Goal: Task Accomplishment & Management: Use online tool/utility

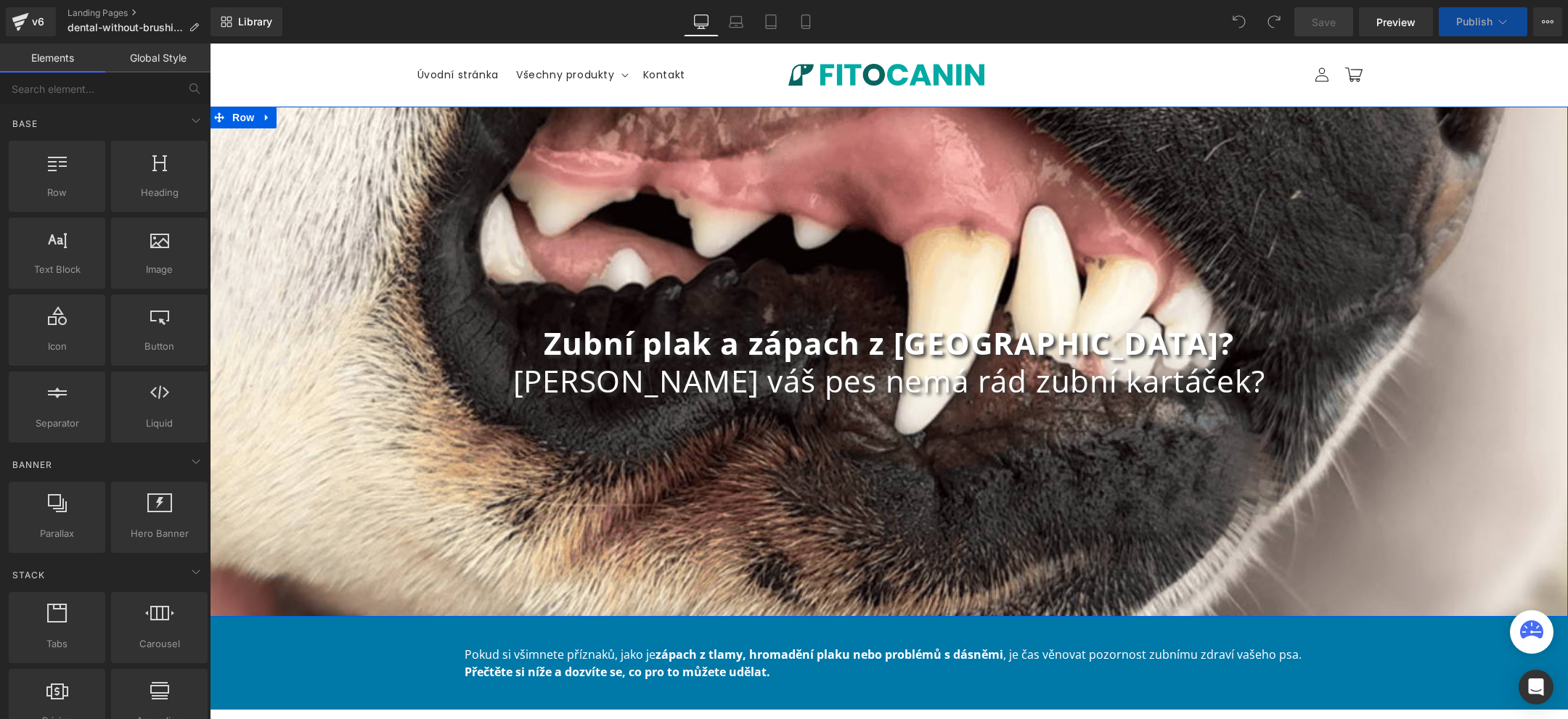
click at [854, 335] on b "Zubní plak a zápach z tlamy?" at bounding box center [889, 343] width 690 height 41
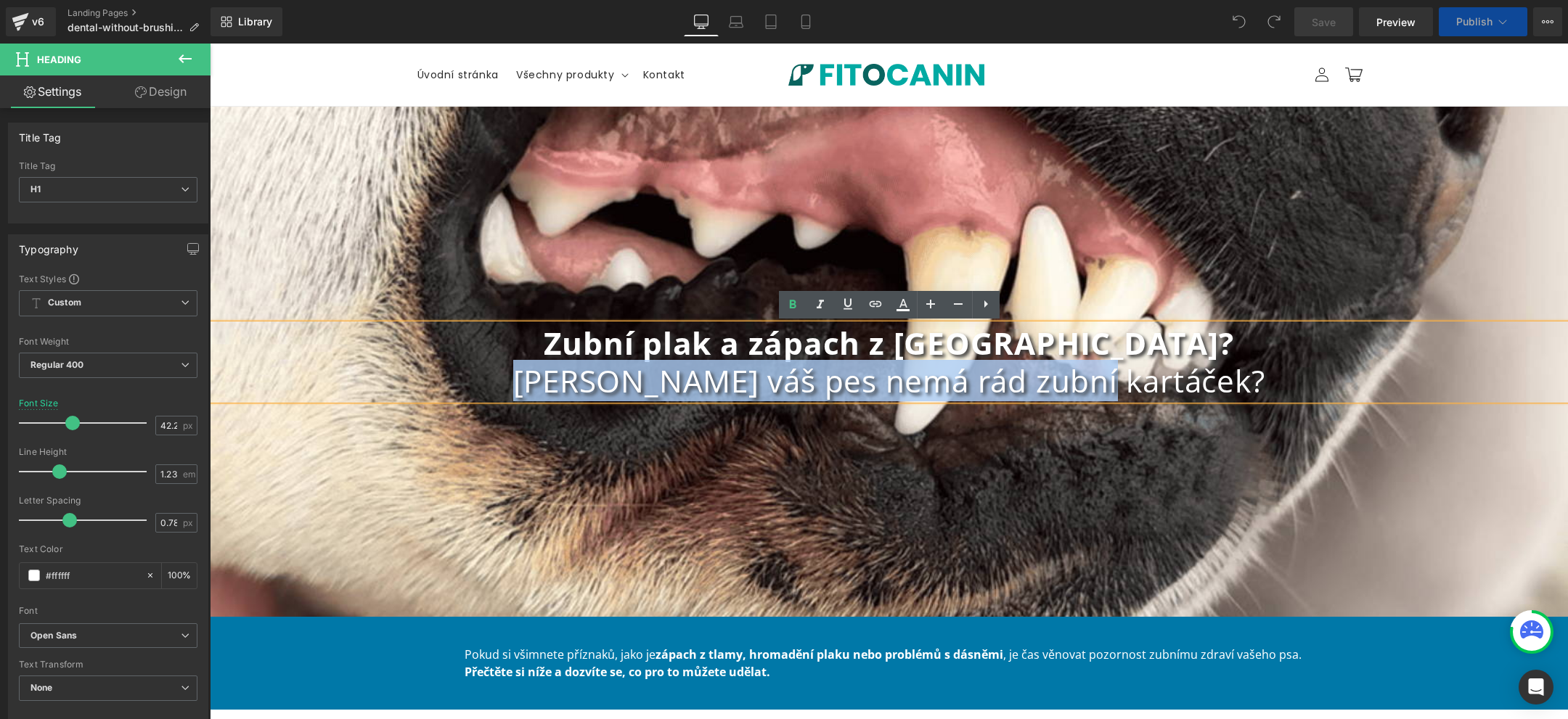
drag, startPoint x: 606, startPoint y: 384, endPoint x: 1220, endPoint y: 381, distance: 614.0
click at [1220, 381] on h1 "Ani váš pes nemá rád zubní kartáček?" at bounding box center [889, 381] width 1358 height 38
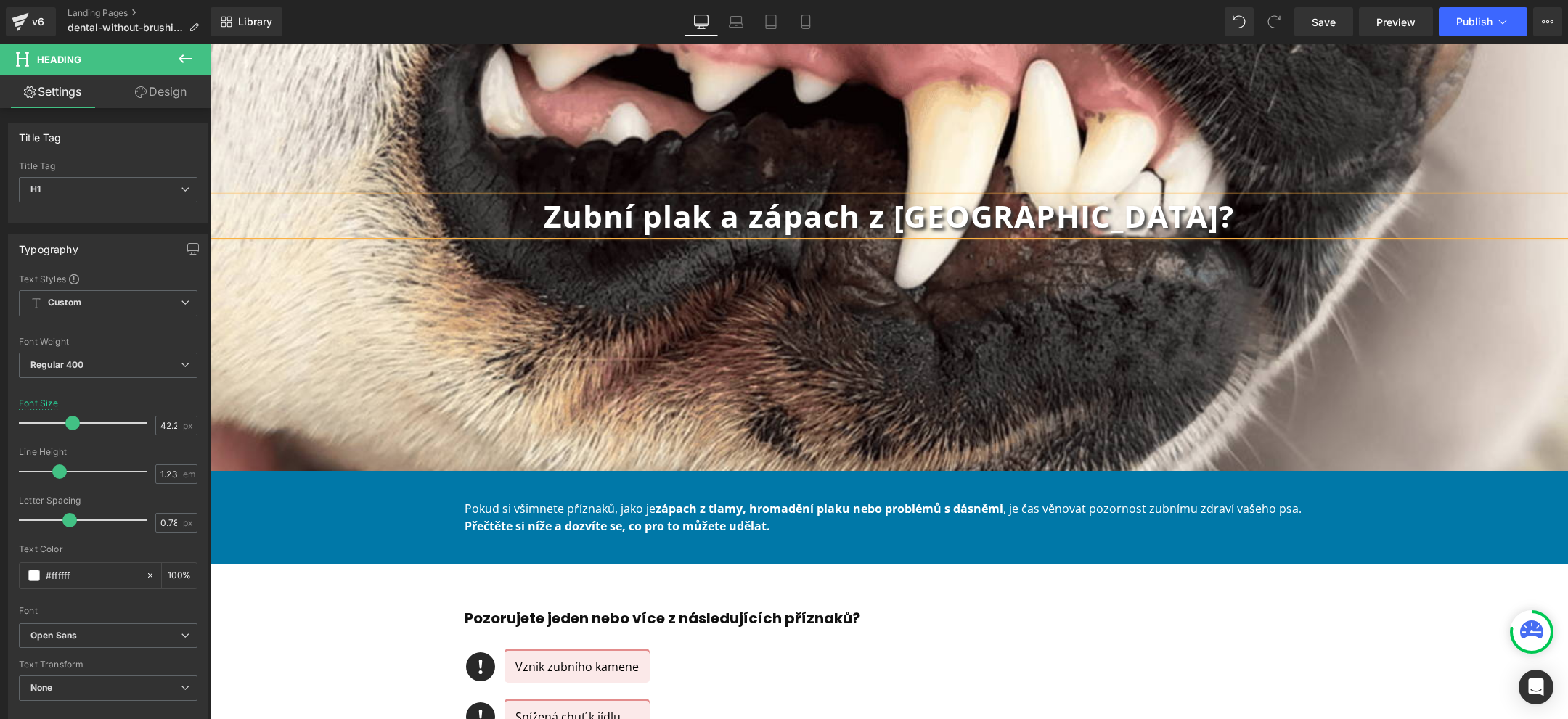
scroll to position [173, 0]
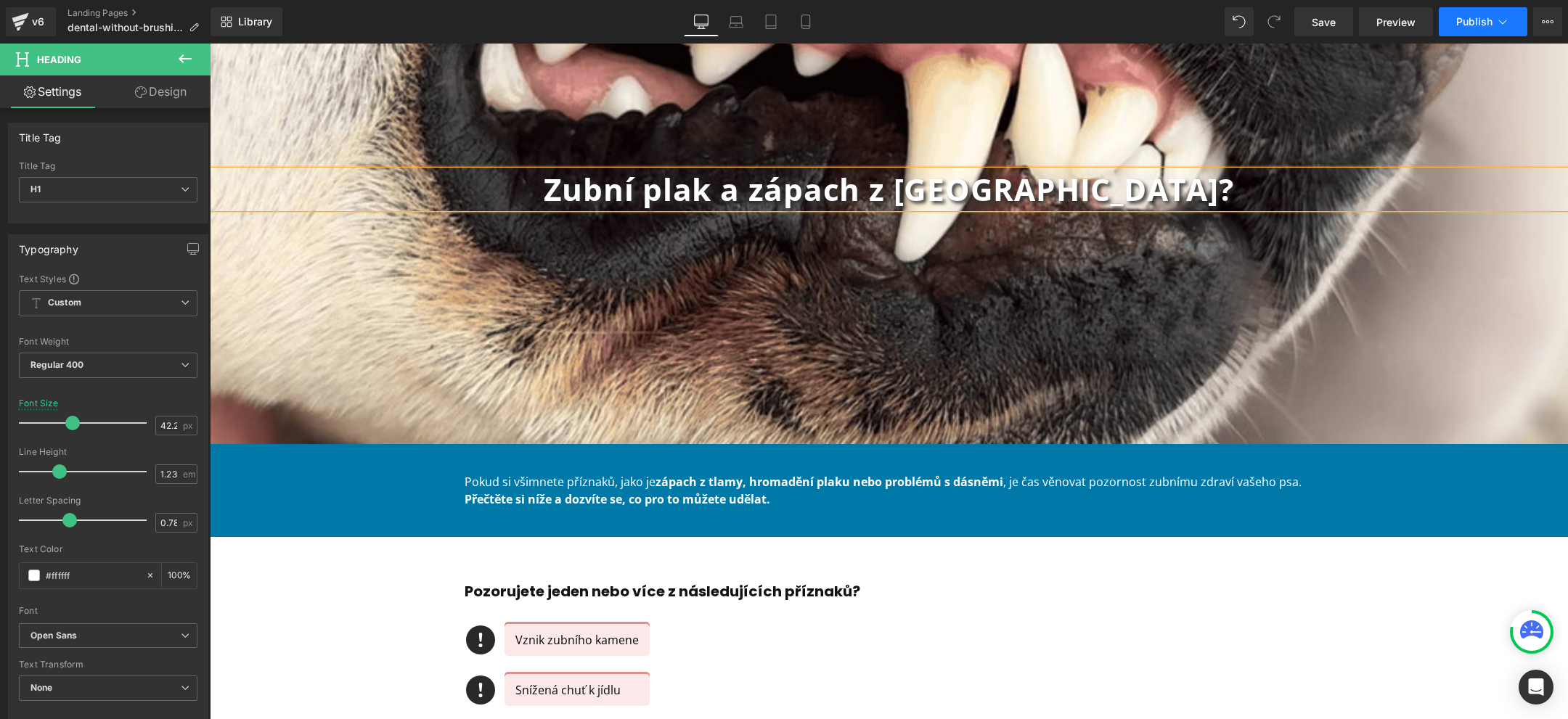
click at [1471, 19] on span "Publish" at bounding box center [1474, 22] width 36 height 12
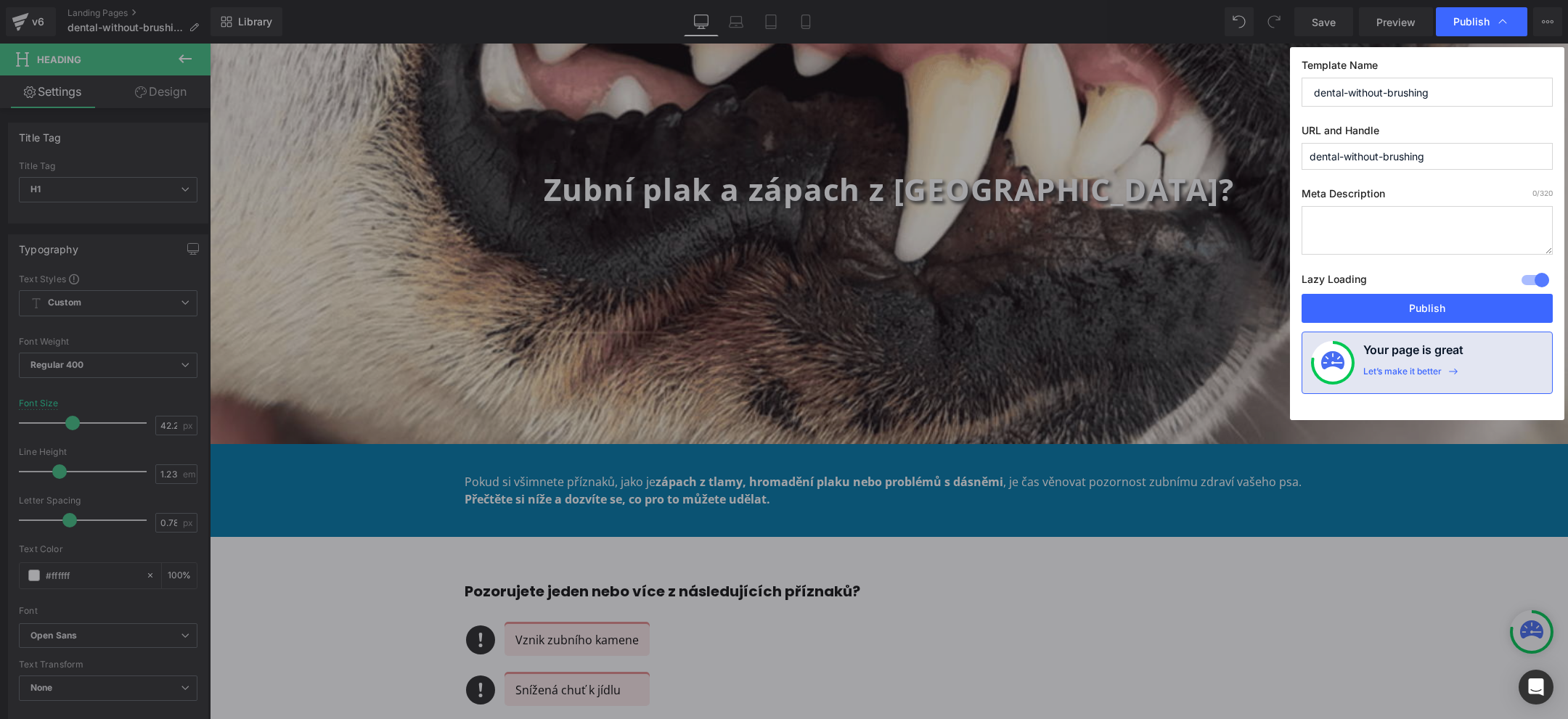
drag, startPoint x: 1458, startPoint y: 157, endPoint x: 1065, endPoint y: 156, distance: 393.0
click at [1065, 157] on div "Publish Template Name dental-without-brushing URL and Handle dental-without-bru…" at bounding box center [784, 360] width 1568 height 719
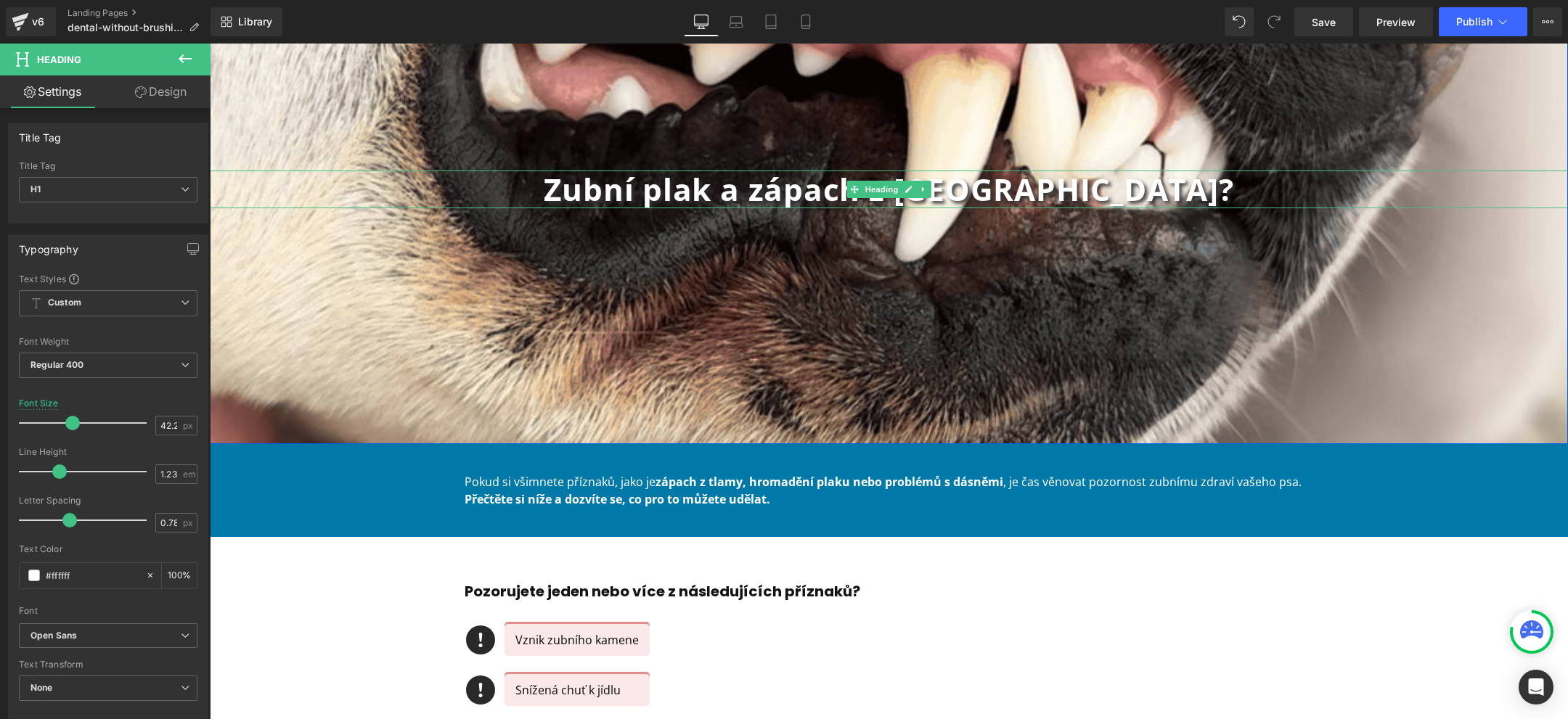
click at [840, 187] on b "Zubní plak a zápach z tlamy?" at bounding box center [889, 189] width 690 height 41
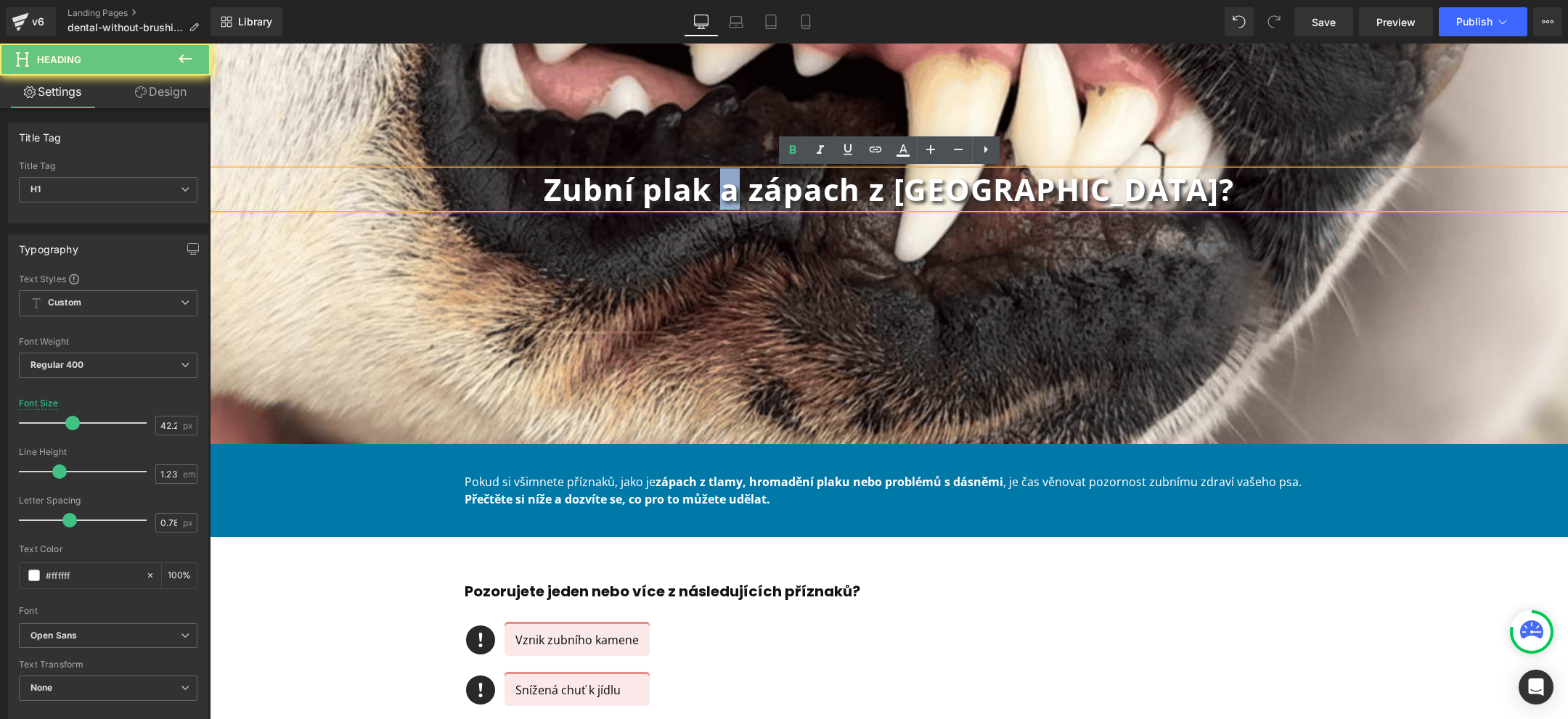
click at [840, 187] on b "Zubní plak a zápach z tlamy?" at bounding box center [889, 189] width 690 height 41
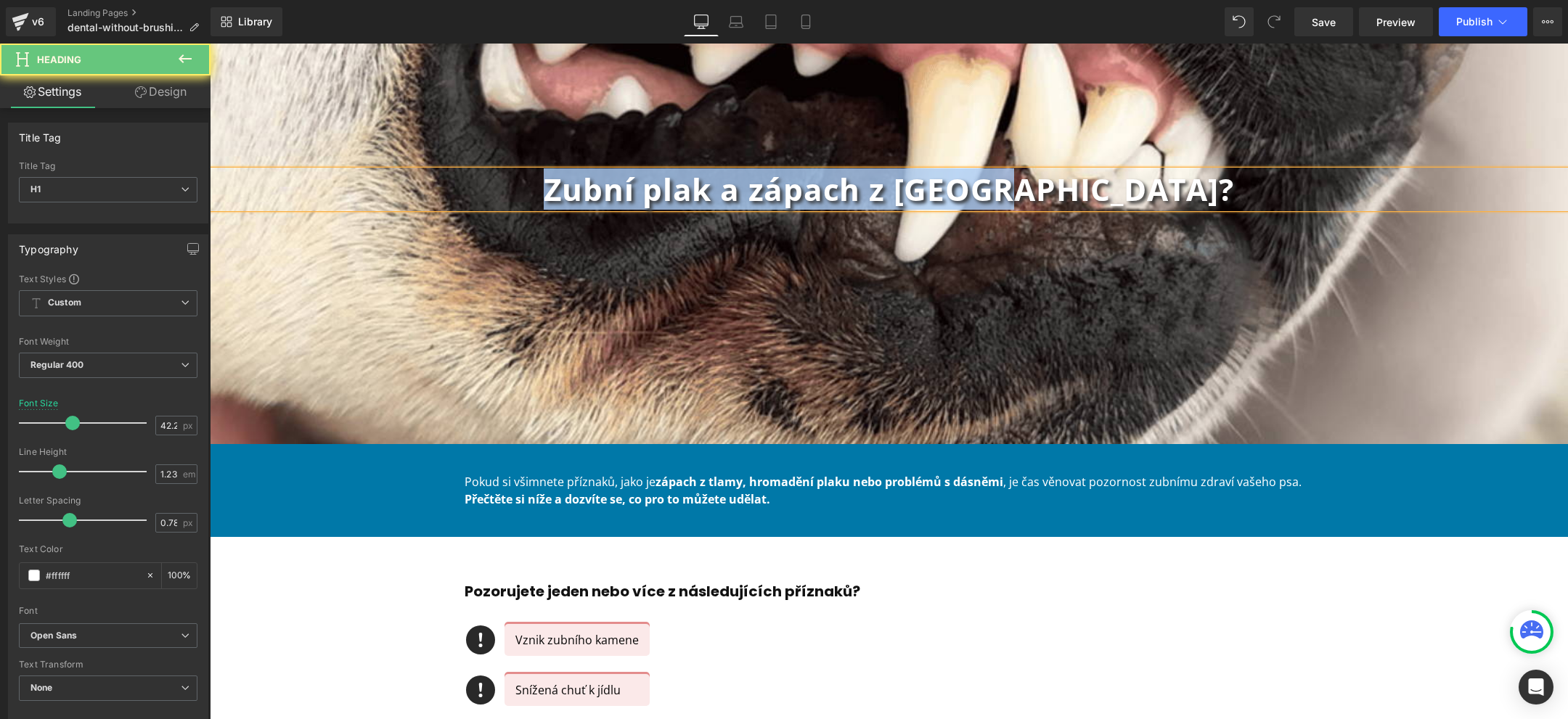
copy b "Zubní plak a zápach z tlamy?"
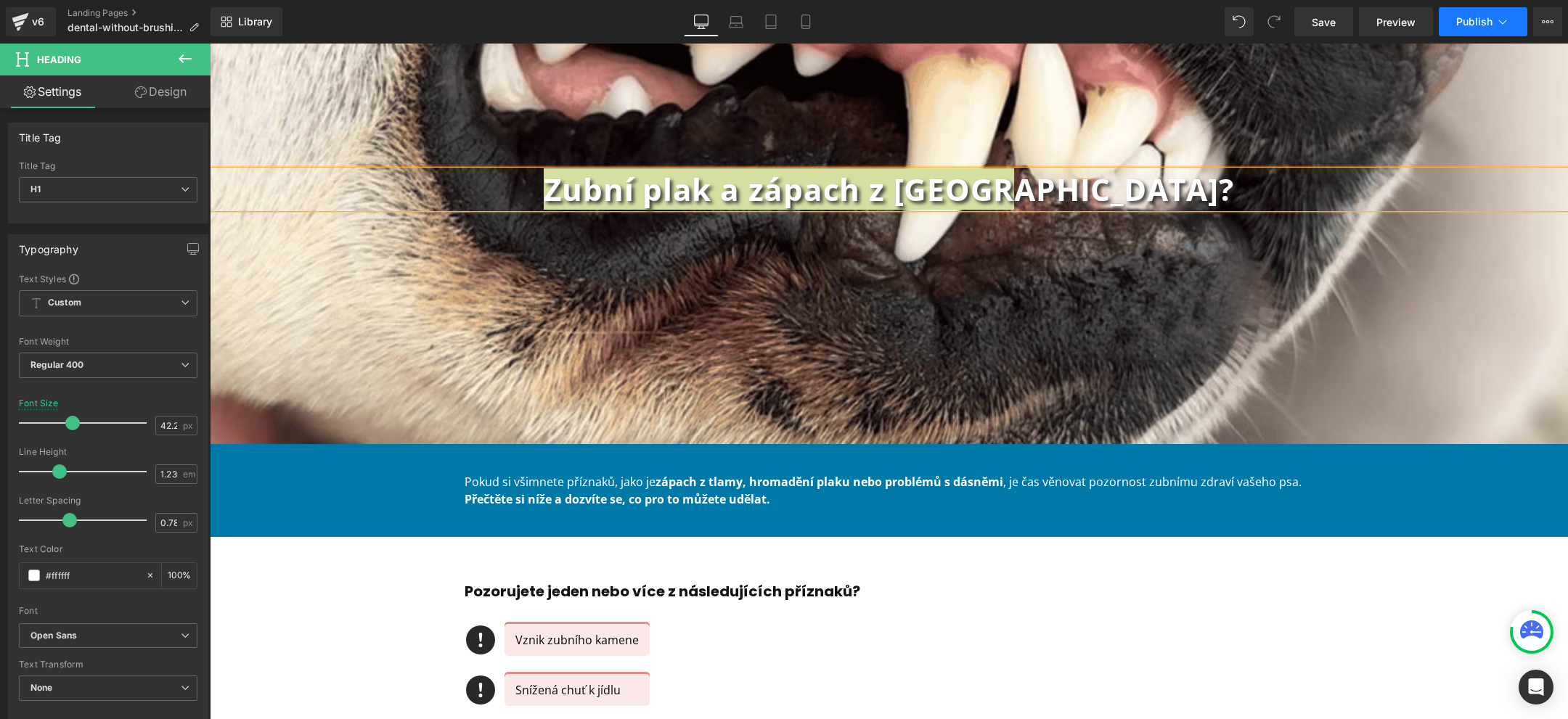
click at [1511, 25] on button "Publish" at bounding box center [1483, 22] width 89 height 29
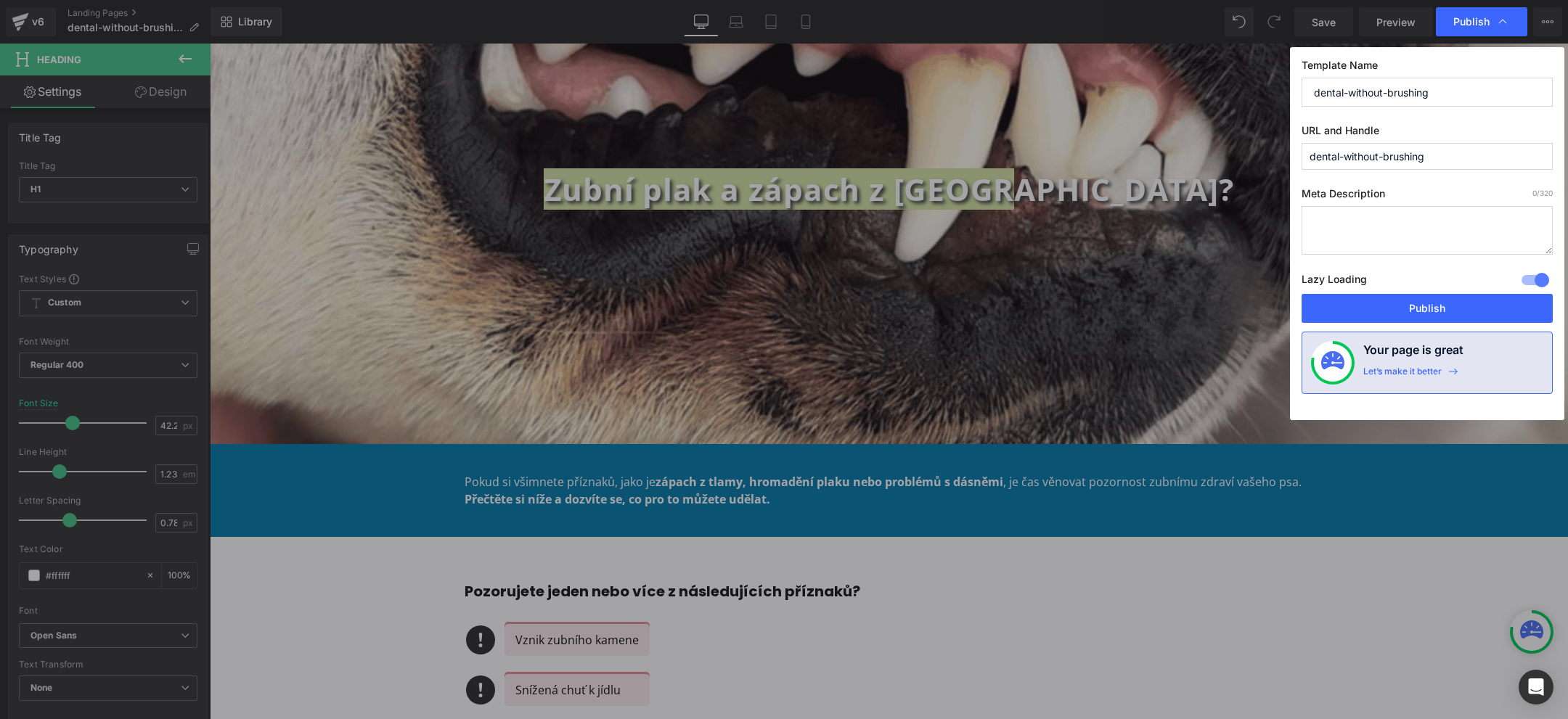
drag, startPoint x: 1441, startPoint y: 156, endPoint x: 1251, endPoint y: 156, distance: 190.0
click at [1253, 156] on div "Publish Template Name dental-without-brushing URL and Handle dental-without-bru…" at bounding box center [784, 360] width 1568 height 719
paste input "Zubní plak a zápach z tlamy?"
click at [1376, 158] on input "Zubní plak a zápach z tlamy?" at bounding box center [1427, 156] width 251 height 27
drag, startPoint x: 1474, startPoint y: 165, endPoint x: 1367, endPoint y: 151, distance: 107.9
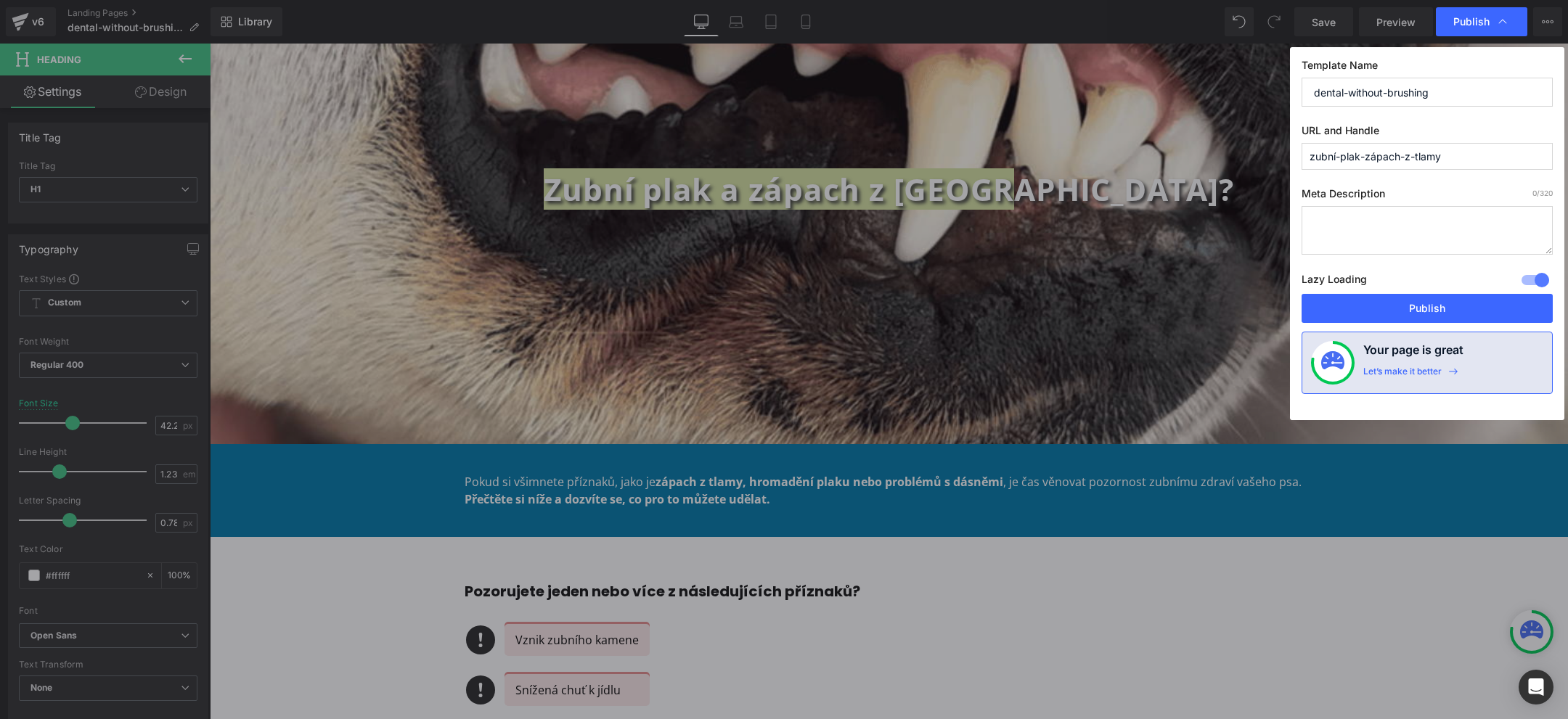
click at [1367, 151] on input "zubní-plak-zápach-z-tlamy" at bounding box center [1427, 156] width 251 height 27
type input "zubní-plak-zápach-z-tlamy"
click at [1479, 313] on button "Publish" at bounding box center [1427, 309] width 251 height 29
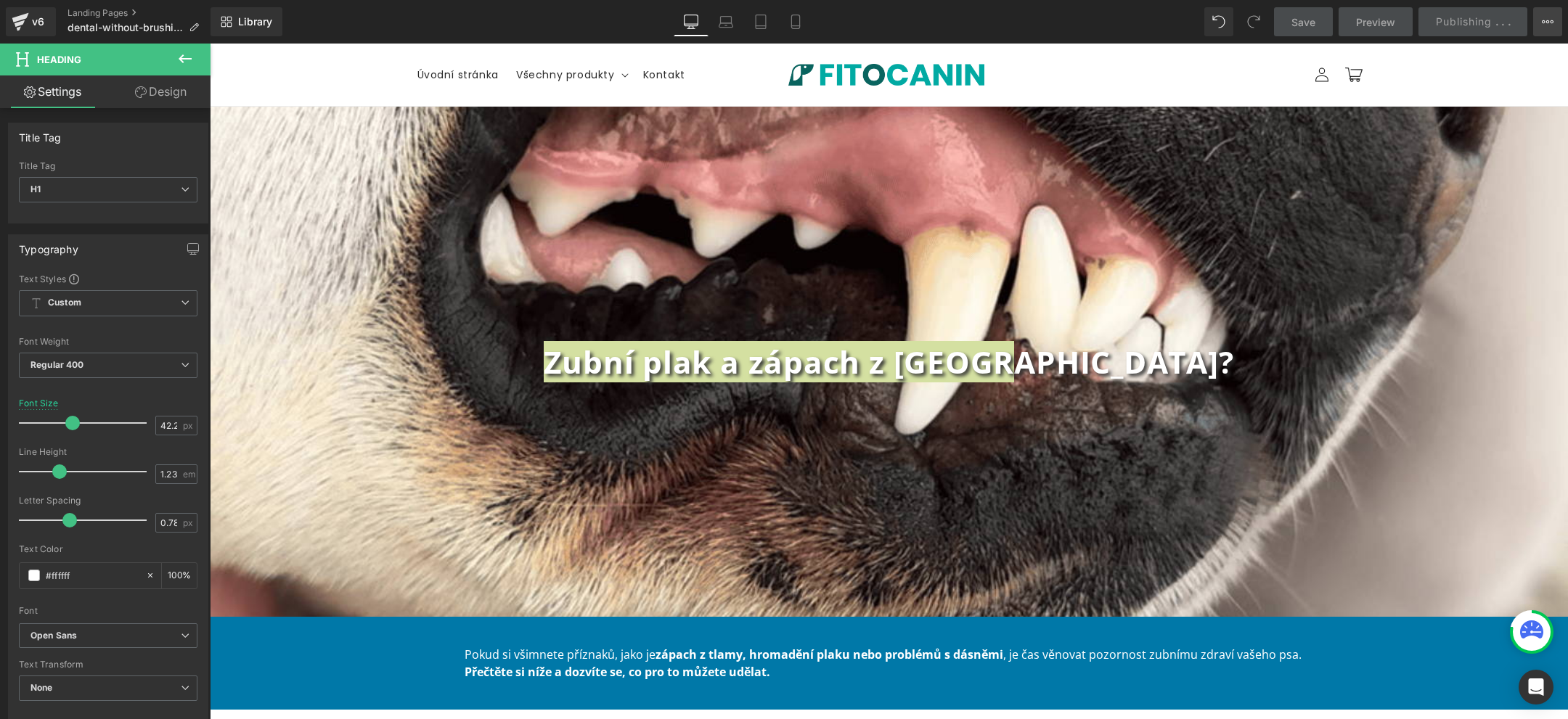
click at [1543, 18] on icon at bounding box center [1548, 22] width 12 height 12
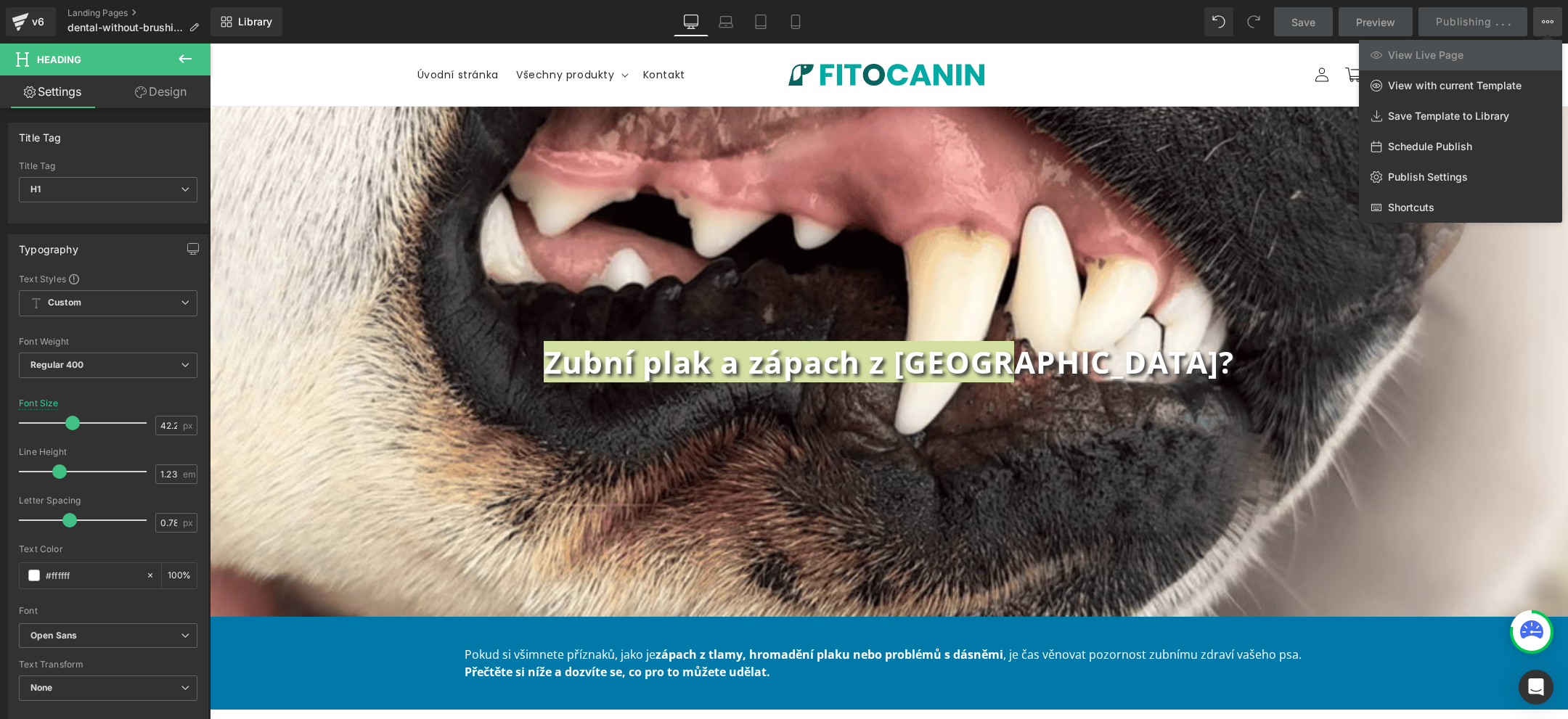
click at [1184, 112] on div at bounding box center [889, 382] width 1358 height 676
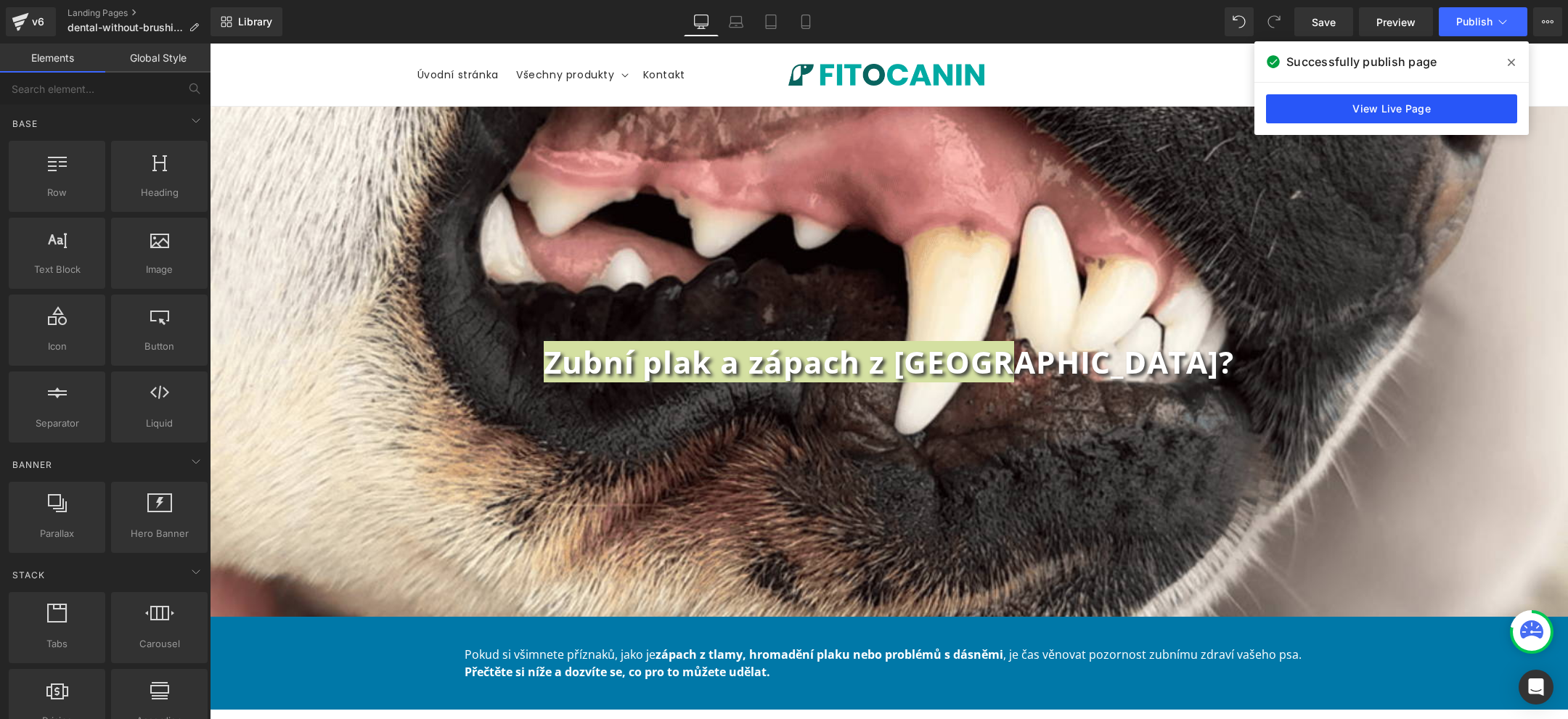
click at [1446, 105] on link "View Live Page" at bounding box center [1392, 109] width 251 height 29
